Goal: Find contact information: Find contact information

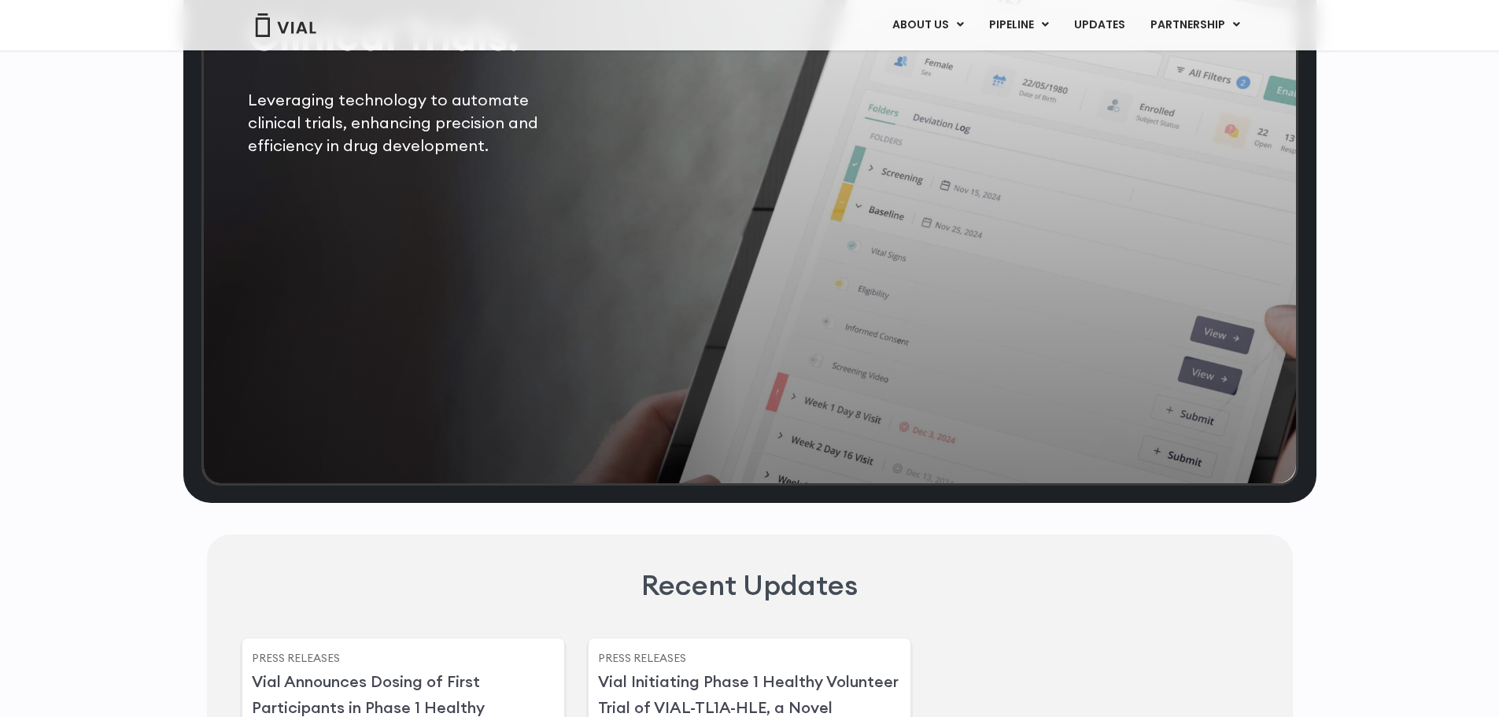
scroll to position [2851, 0]
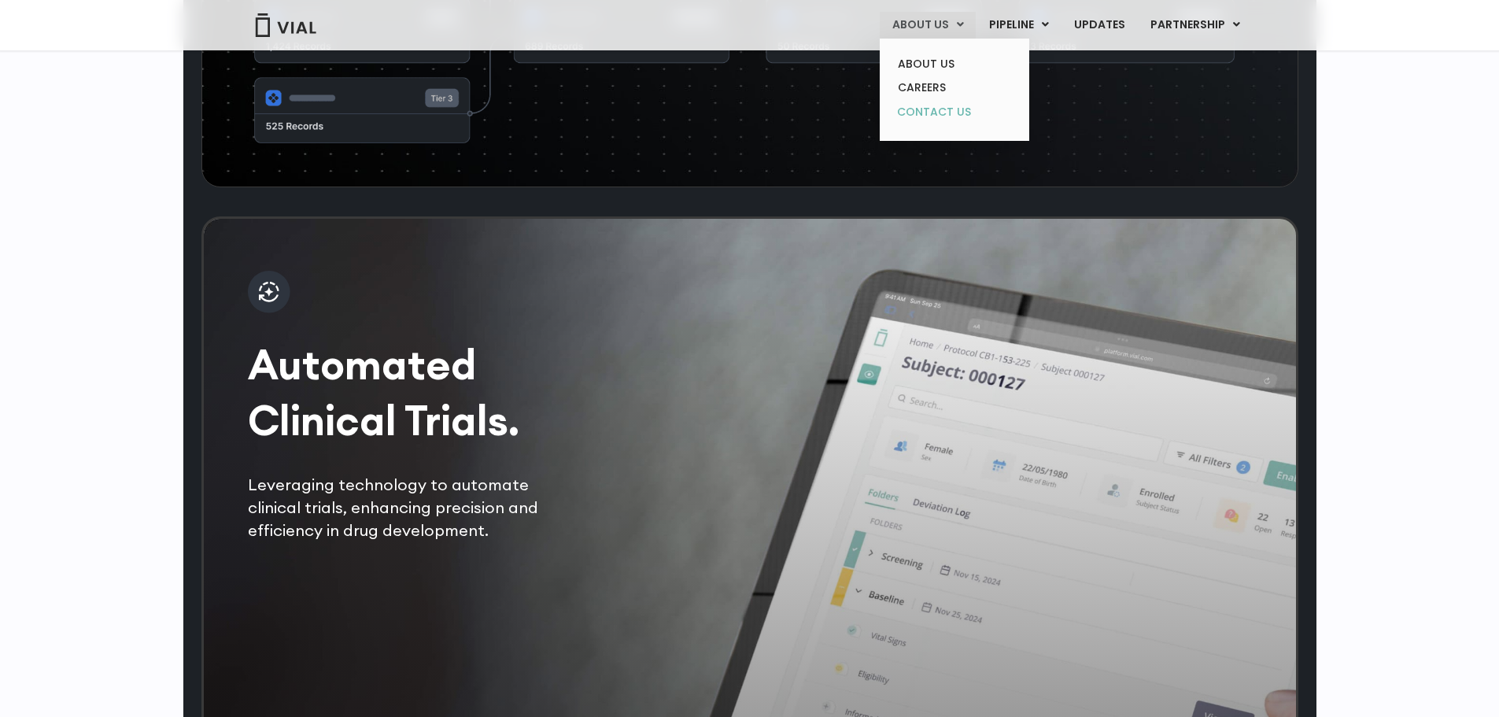
click at [946, 113] on link "CONTACT US" at bounding box center [954, 112] width 138 height 25
